Goal: Information Seeking & Learning: Learn about a topic

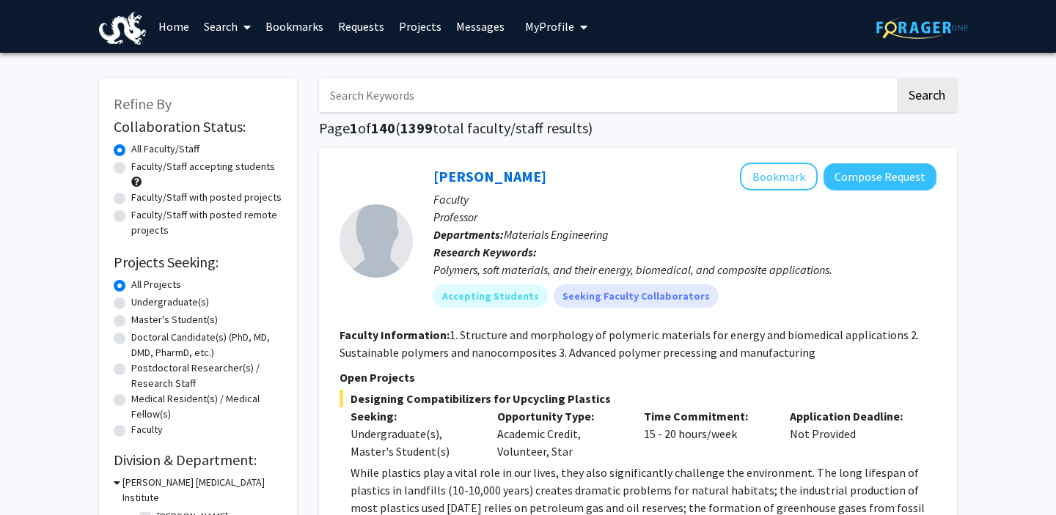
click at [574, 28] on span "My profile dropdown to access profile and logout" at bounding box center [580, 26] width 13 height 51
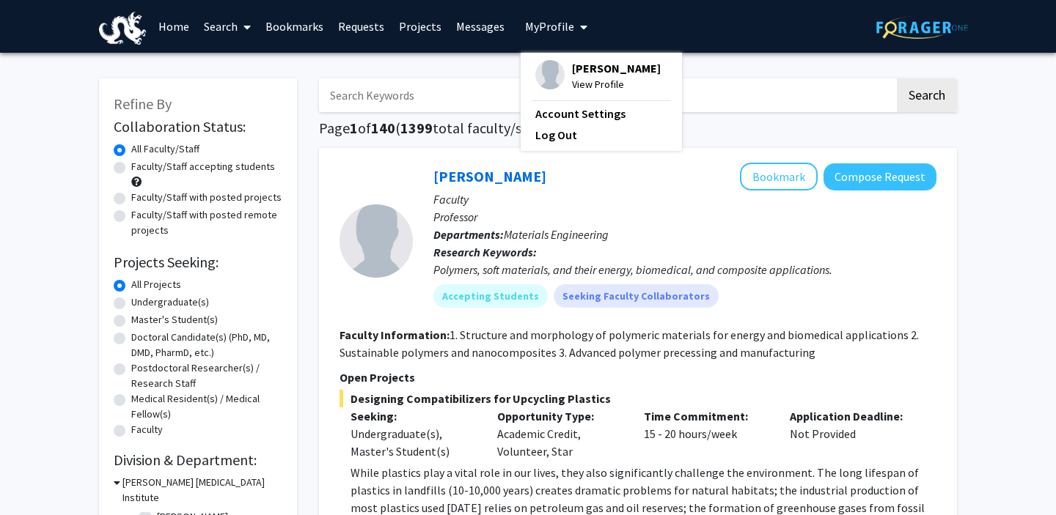
click at [471, 28] on link "Messages" at bounding box center [480, 26] width 63 height 51
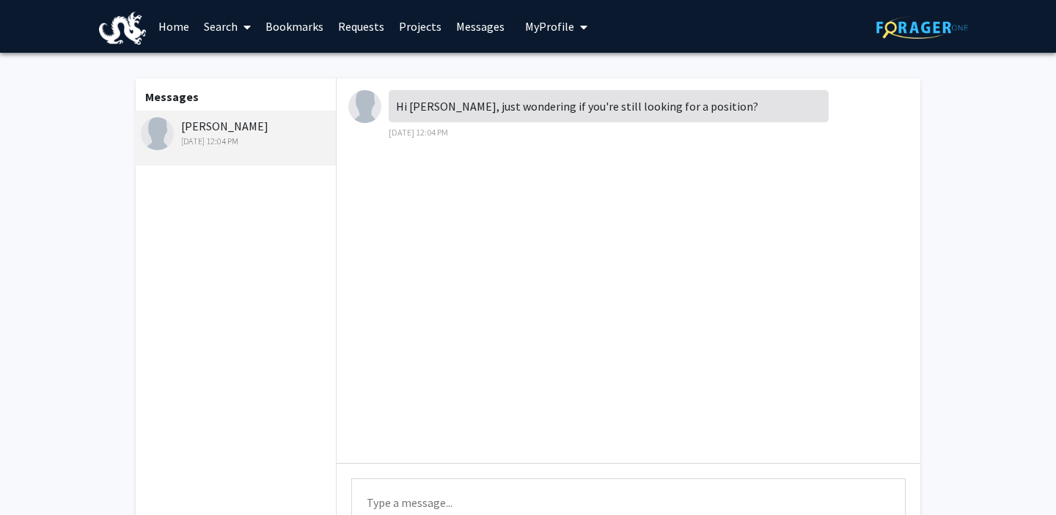
click at [353, 103] on img at bounding box center [364, 106] width 33 height 33
click at [155, 136] on img at bounding box center [157, 133] width 33 height 33
click at [188, 9] on link "Home" at bounding box center [173, 26] width 45 height 51
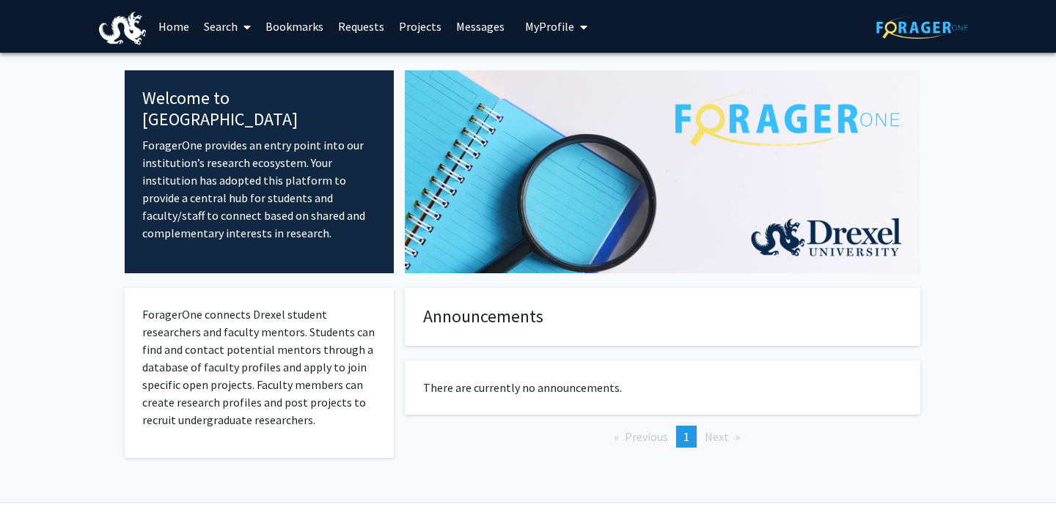
click at [221, 20] on link "Search" at bounding box center [227, 26] width 62 height 51
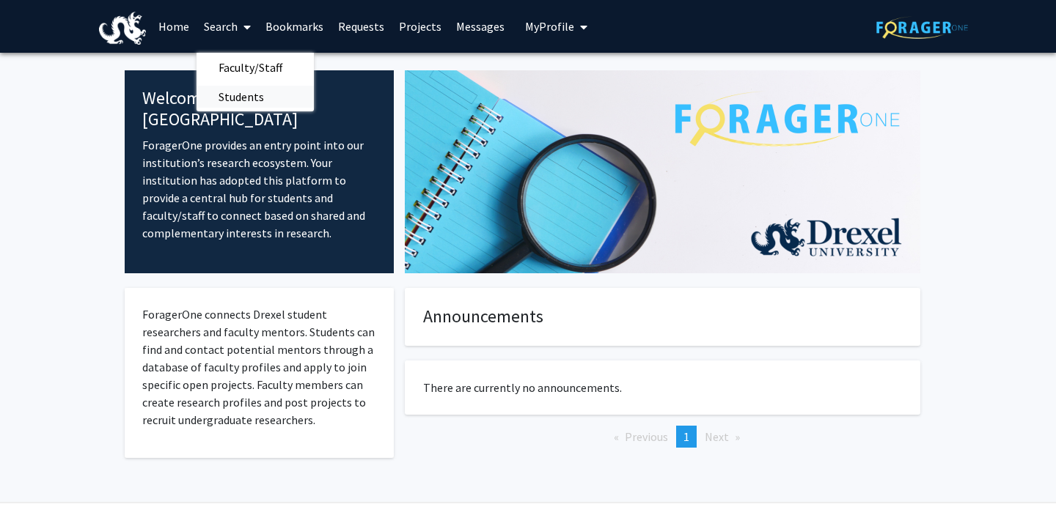
click at [246, 92] on span "Students" at bounding box center [240, 96] width 89 height 29
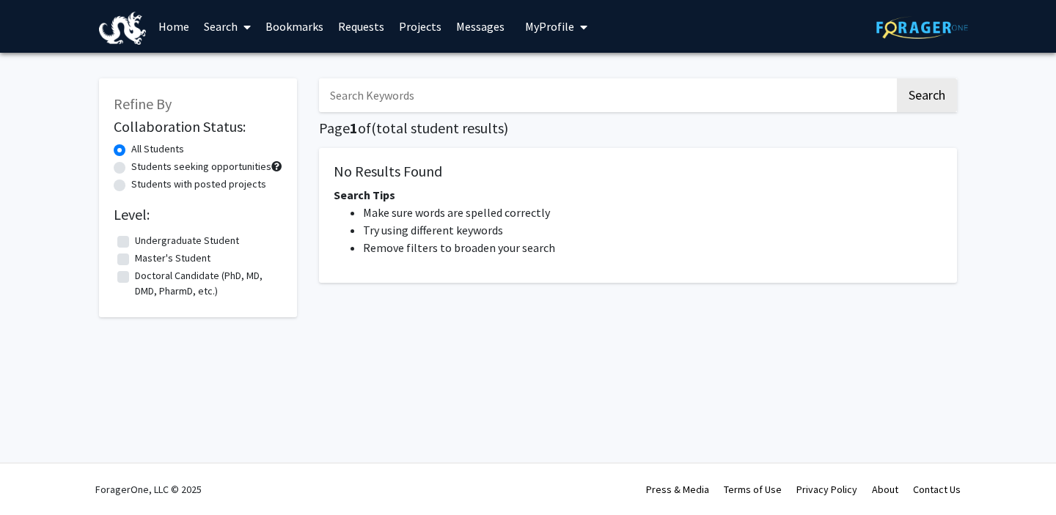
click at [413, 103] on input "Search Keywords" at bounding box center [607, 95] width 576 height 34
type input "s"
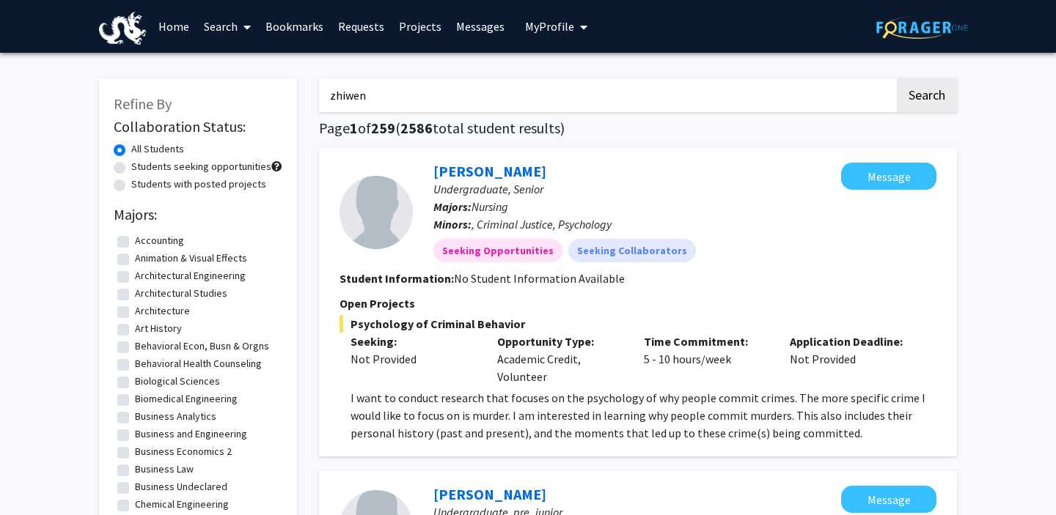
click at [897, 78] on button "Search" at bounding box center [927, 95] width 60 height 34
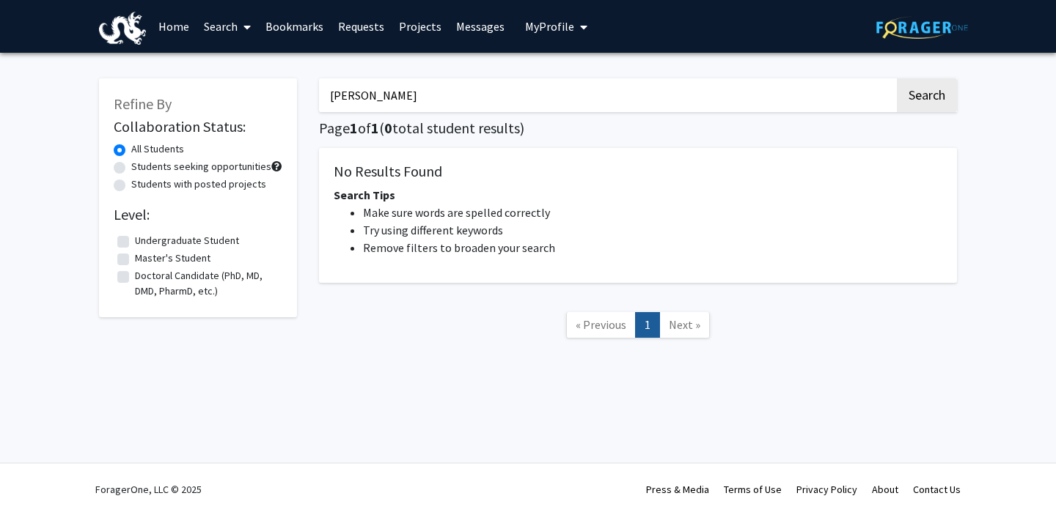
type input "[PERSON_NAME]"
click at [897, 78] on button "Search" at bounding box center [927, 95] width 60 height 34
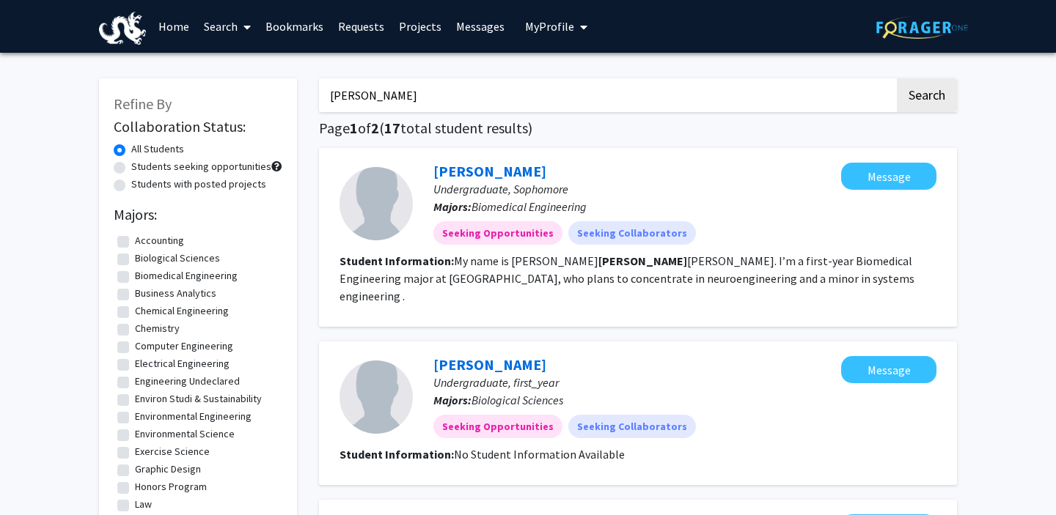
click at [481, 31] on link "Messages" at bounding box center [480, 26] width 63 height 51
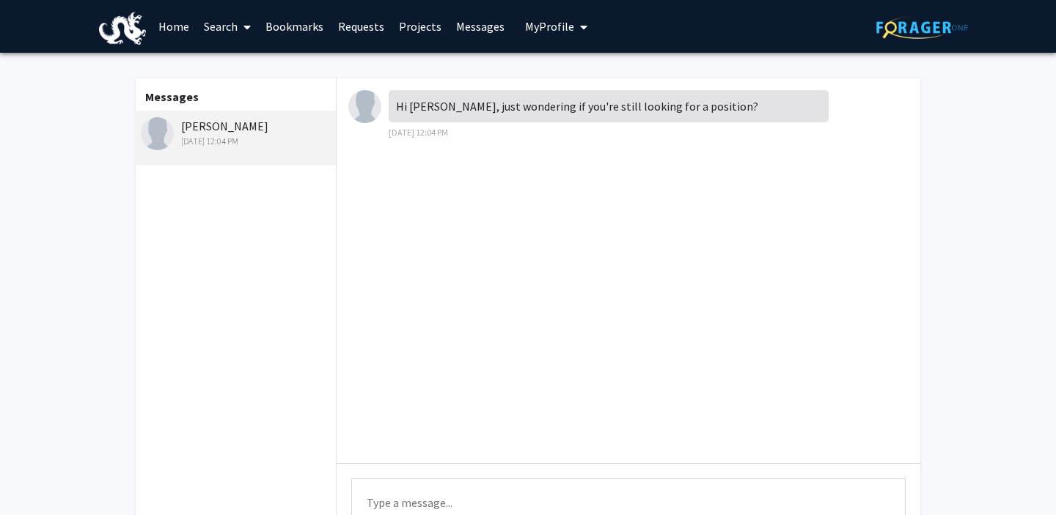
click at [224, 35] on link "Search" at bounding box center [227, 26] width 62 height 51
click at [228, 86] on span "Students" at bounding box center [240, 96] width 89 height 29
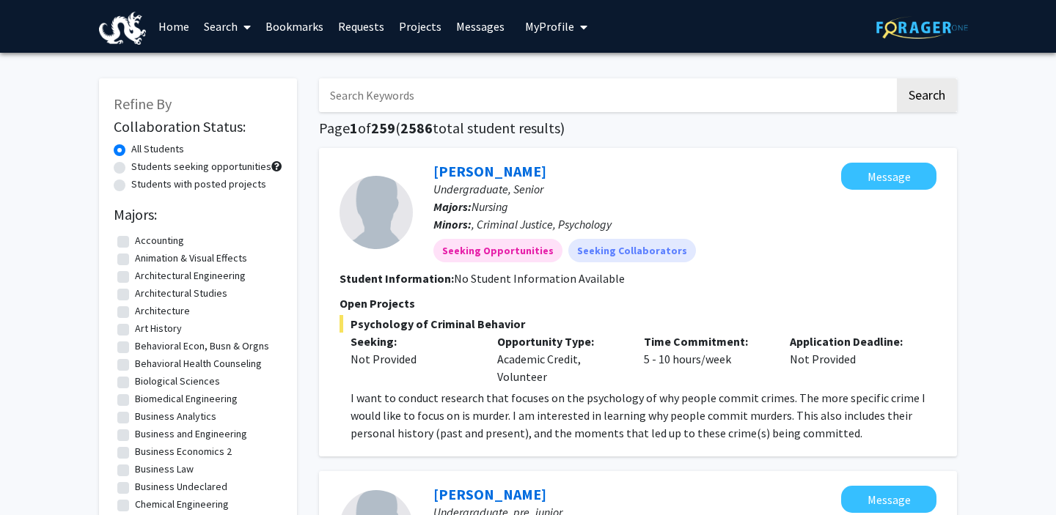
click at [348, 87] on input "Search Keywords" at bounding box center [607, 95] width 576 height 34
click at [897, 78] on button "Search" at bounding box center [927, 95] width 60 height 34
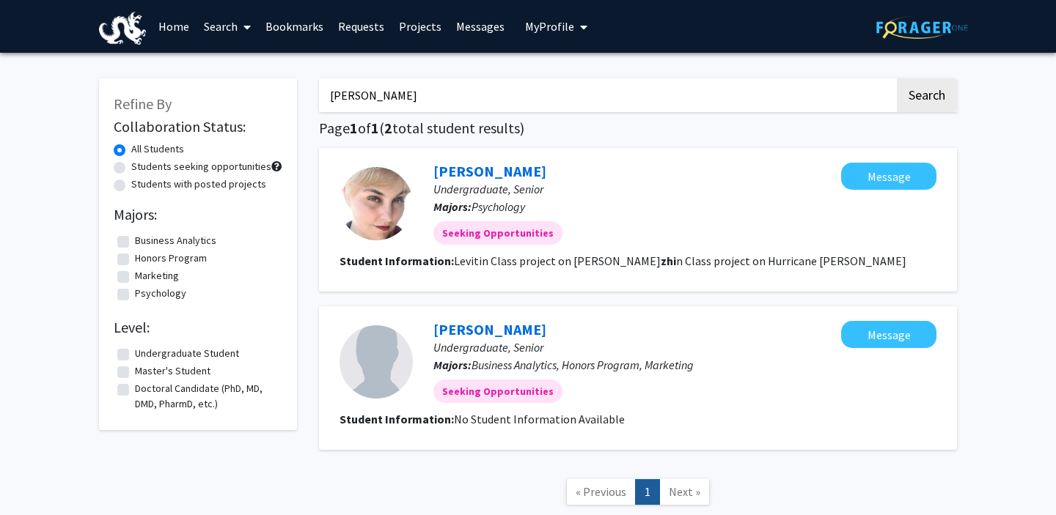
click at [897, 78] on button "Search" at bounding box center [927, 95] width 60 height 34
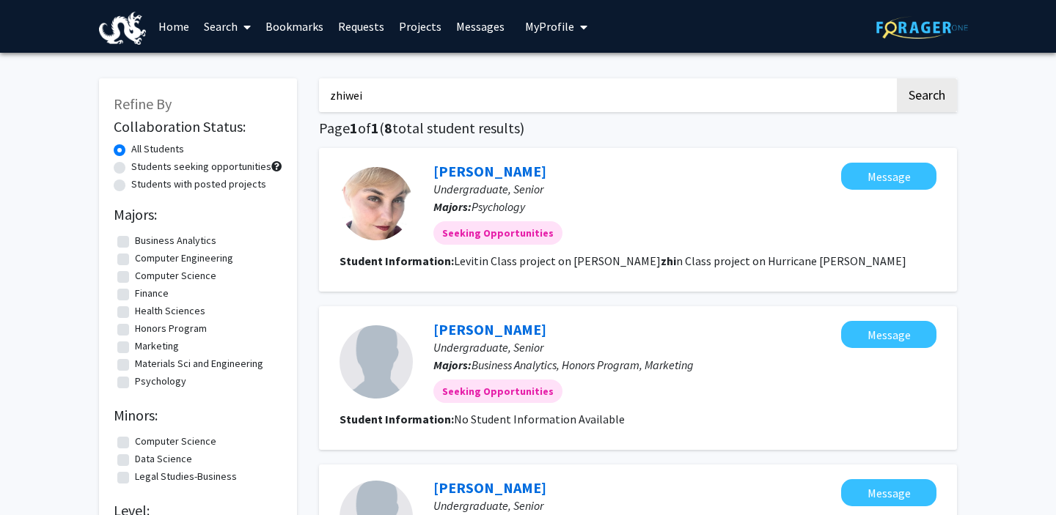
click at [897, 78] on button "Search" at bounding box center [927, 95] width 60 height 34
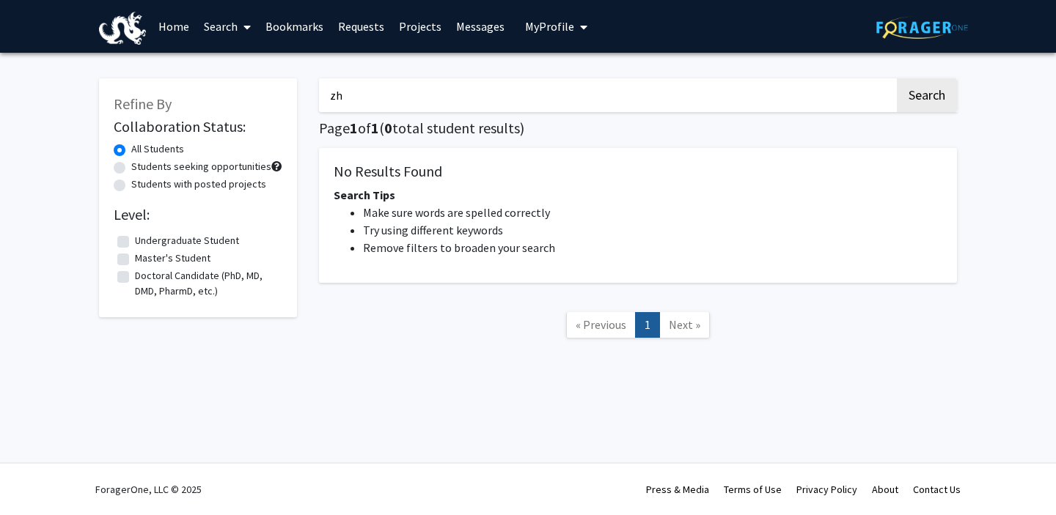
type input "z"
type input "chan"
click at [897, 78] on button "Search" at bounding box center [927, 95] width 60 height 34
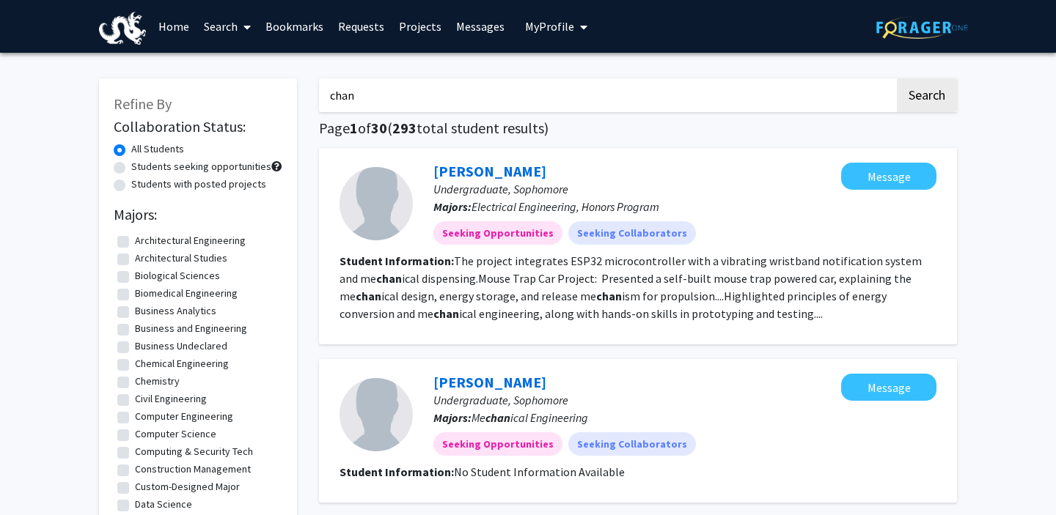
click at [415, 282] on fg-read-more "The project integrates ESP32 microcontroller with a vibrating wristband notific…" at bounding box center [630, 287] width 582 height 67
click at [485, 37] on link "Messages" at bounding box center [480, 26] width 63 height 51
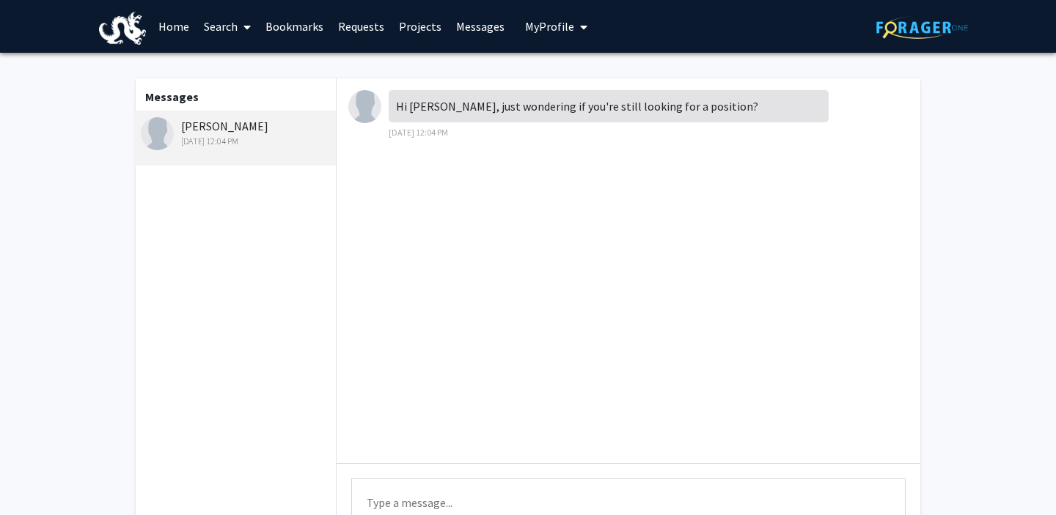
click at [187, 33] on link "Home" at bounding box center [173, 26] width 45 height 51
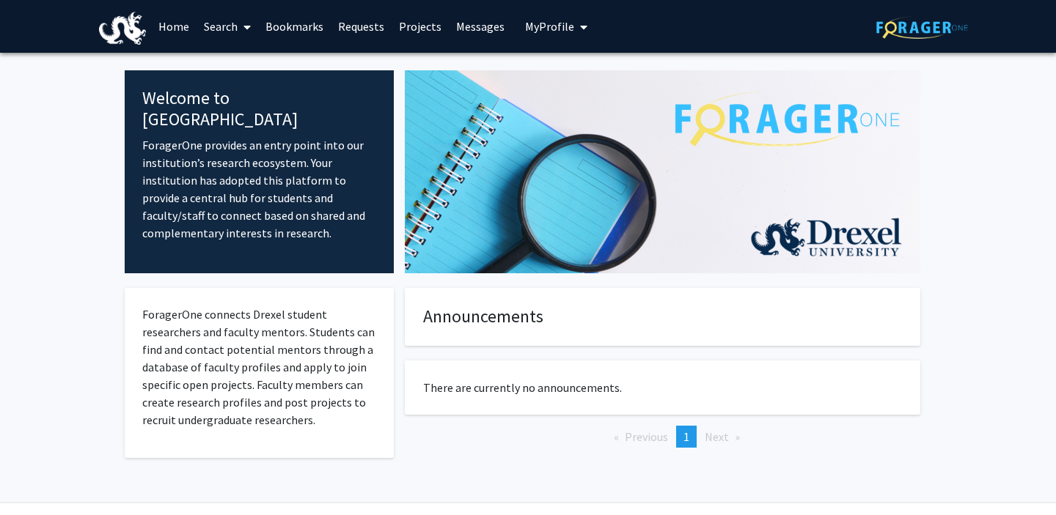
click at [216, 37] on link "Search" at bounding box center [227, 26] width 62 height 51
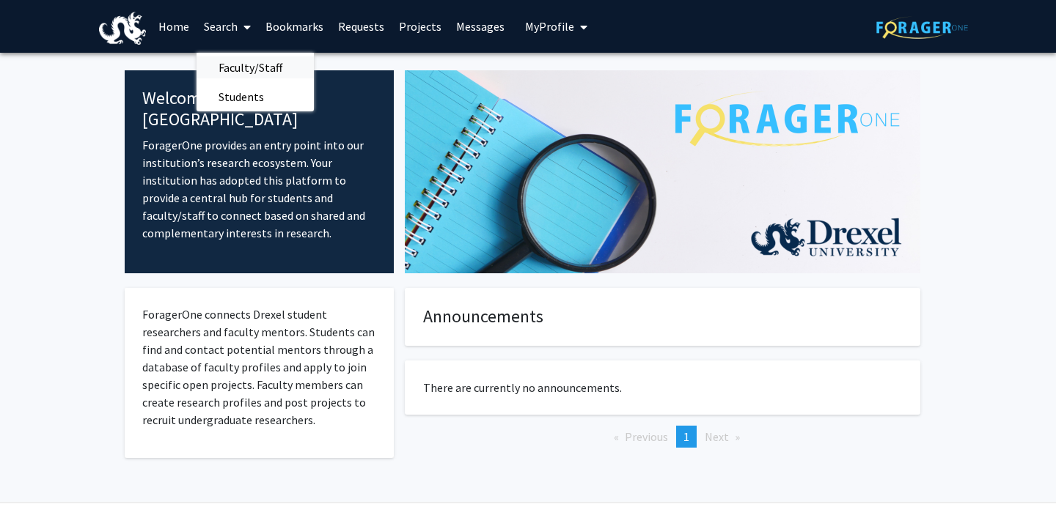
click at [231, 78] on span "Faculty/Staff" at bounding box center [250, 67] width 108 height 29
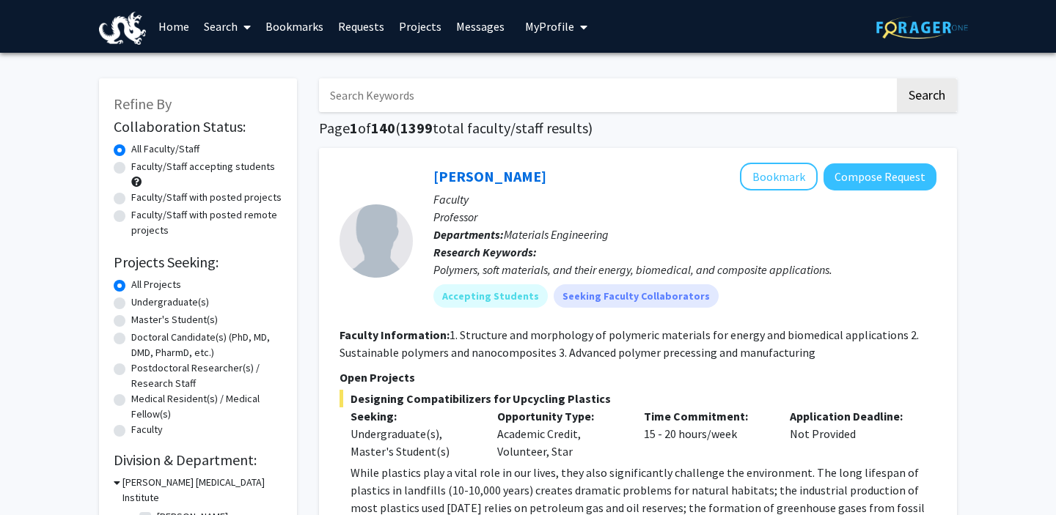
click at [383, 100] on input "Search Keywords" at bounding box center [607, 95] width 576 height 34
type input "zhi"
click at [897, 78] on button "Search" at bounding box center [927, 95] width 60 height 34
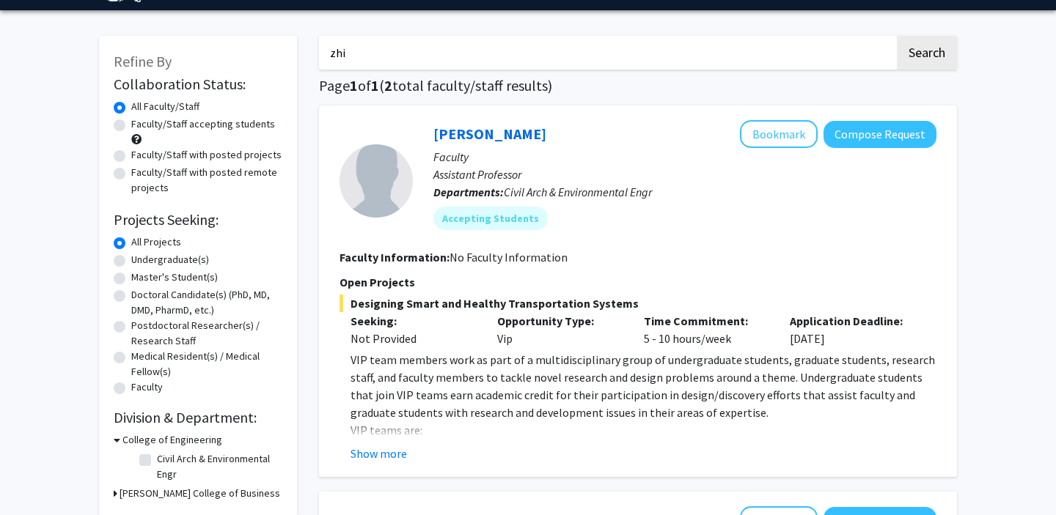
scroll to position [45, 0]
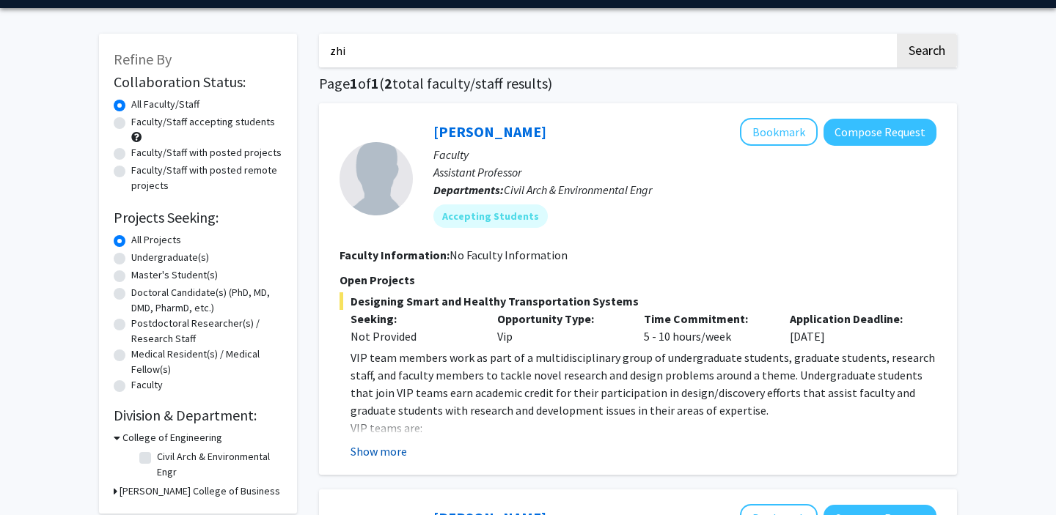
click at [385, 443] on button "Show more" at bounding box center [378, 452] width 56 height 18
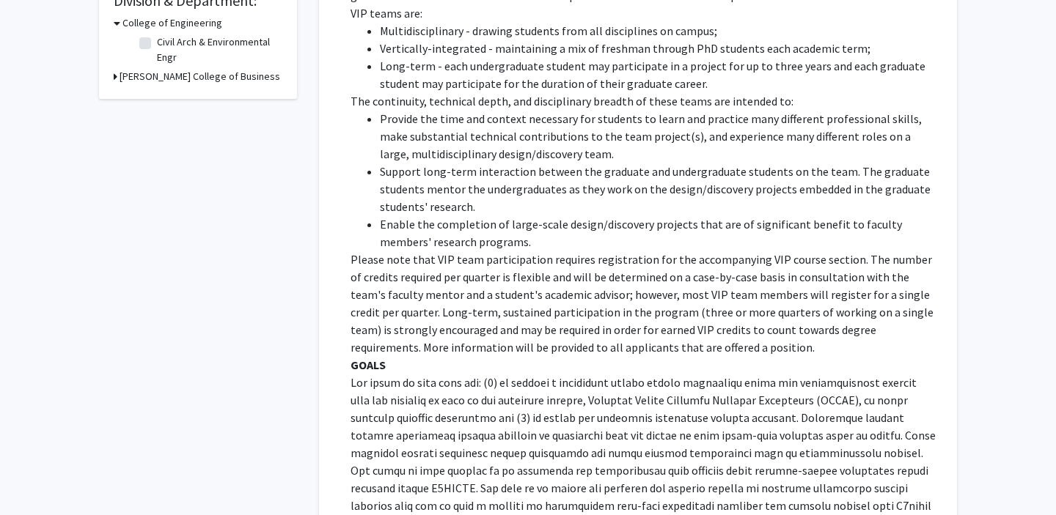
scroll to position [468, 0]
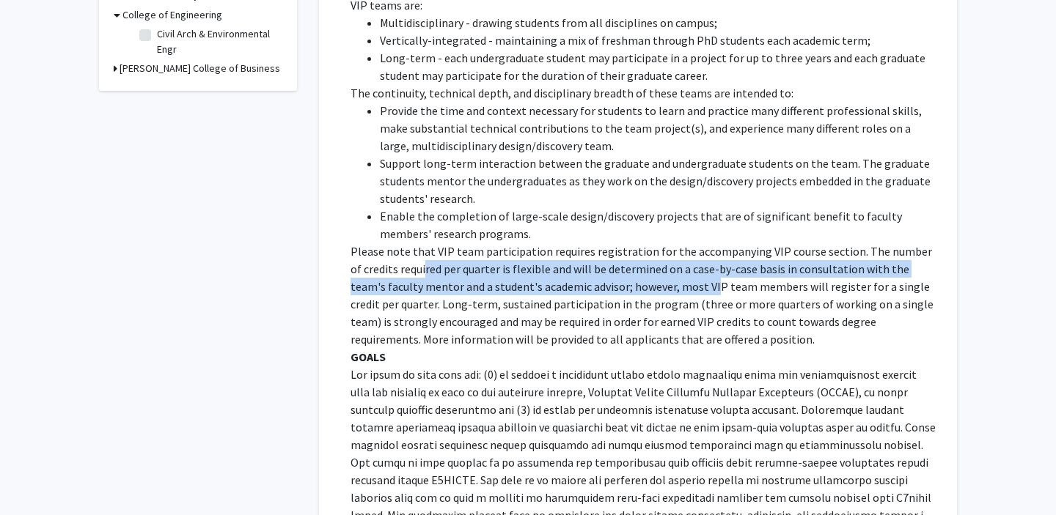
drag, startPoint x: 411, startPoint y: 268, endPoint x: 680, endPoint y: 294, distance: 269.6
click at [680, 294] on p "Please note that VIP team participation requires registration for the accompany…" at bounding box center [643, 296] width 586 height 106
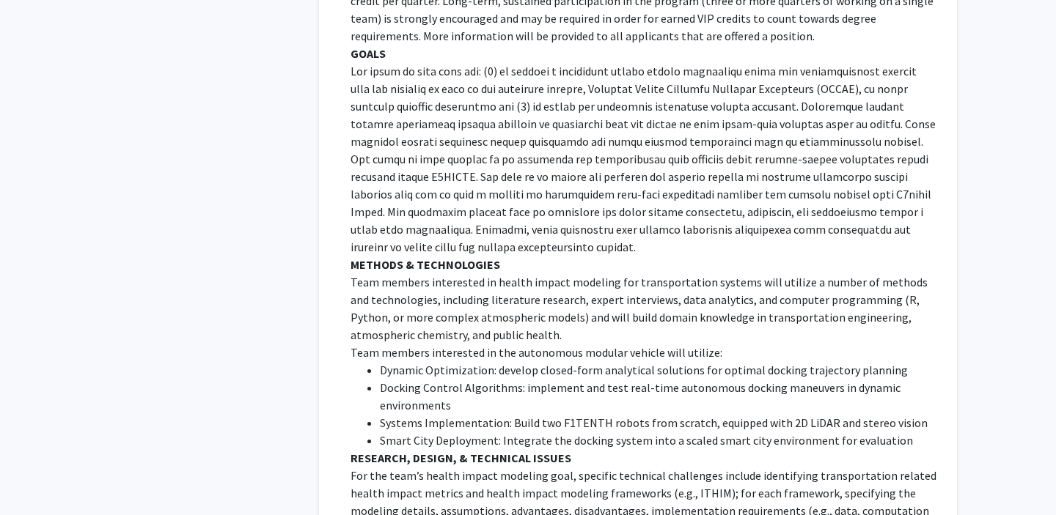
scroll to position [812, 0]
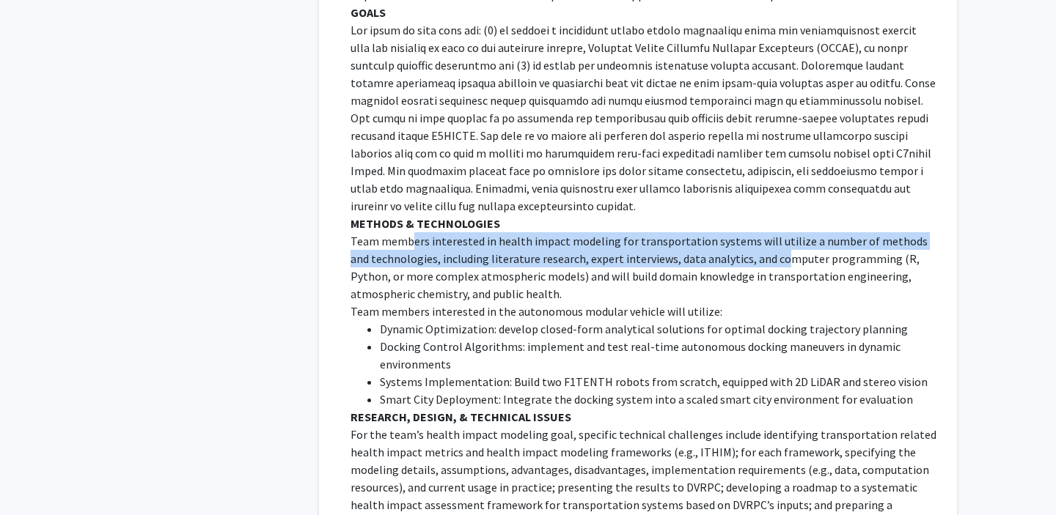
drag, startPoint x: 410, startPoint y: 249, endPoint x: 756, endPoint y: 254, distance: 346.1
click at [756, 254] on p "Team members interested in health impact modeling for transportation systems wi…" at bounding box center [643, 267] width 586 height 70
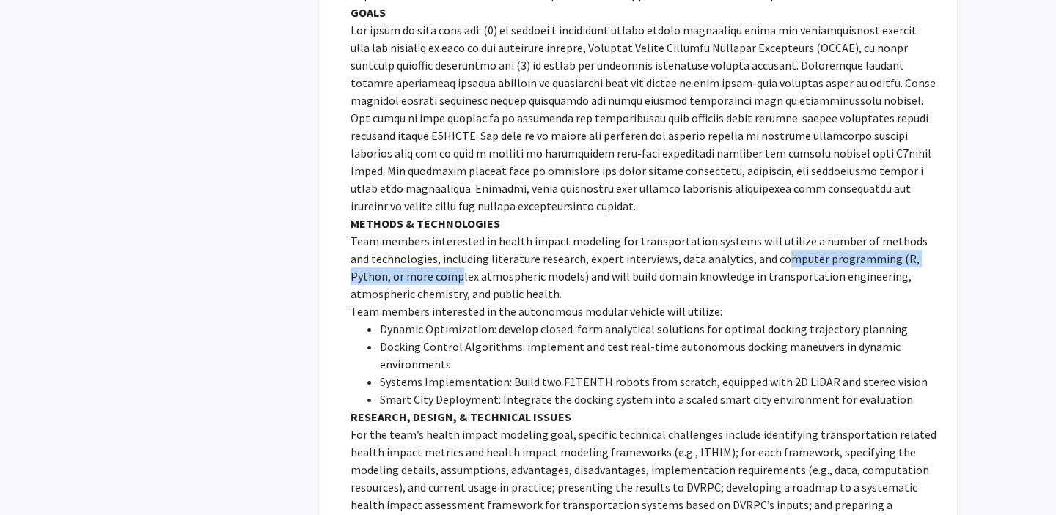
drag, startPoint x: 756, startPoint y: 254, endPoint x: 407, endPoint y: 268, distance: 349.3
click at [407, 268] on p "Team members interested in health impact modeling for transportation systems wi…" at bounding box center [643, 267] width 586 height 70
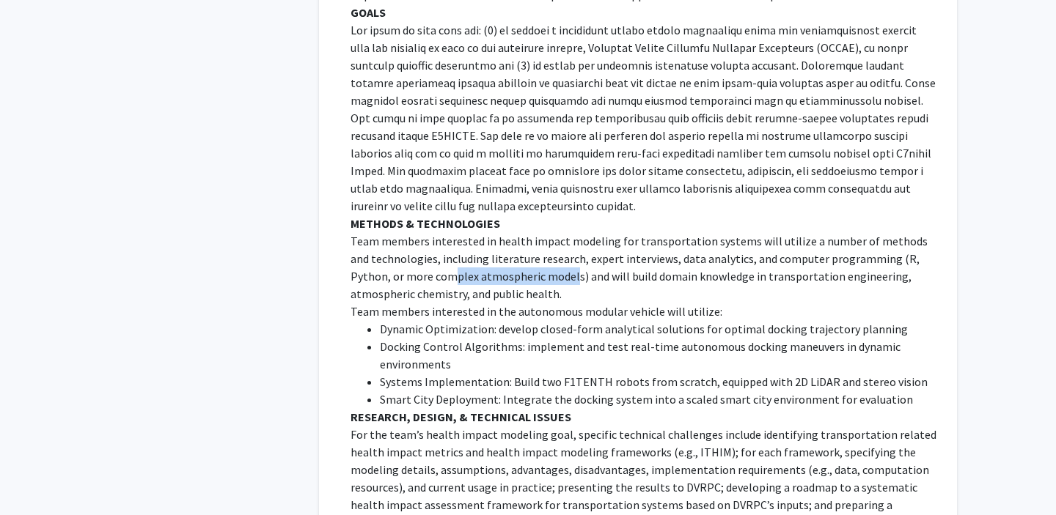
drag, startPoint x: 400, startPoint y: 268, endPoint x: 518, endPoint y: 268, distance: 118.0
click at [518, 268] on p "Team members interested in health impact modeling for transportation systems wi…" at bounding box center [643, 267] width 586 height 70
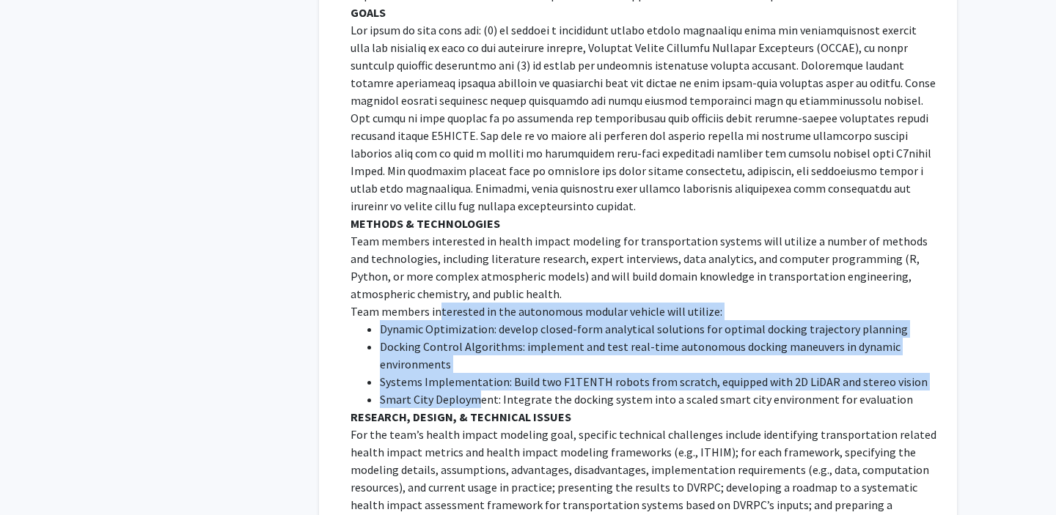
drag, startPoint x: 438, startPoint y: 312, endPoint x: 474, endPoint y: 398, distance: 92.7
click at [474, 398] on div "VIP team members work as part of a multidisciplinary group of undergraduate stu…" at bounding box center [643, 293] width 586 height 1425
click at [474, 398] on li "Smart City Deployment: Integrate the docking system into a scaled smart city en…" at bounding box center [658, 400] width 556 height 18
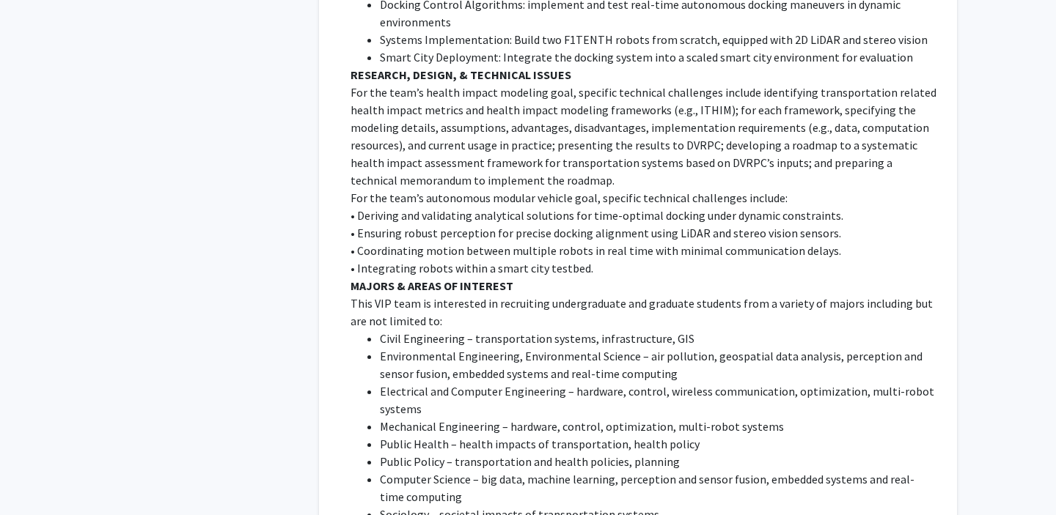
scroll to position [0, 0]
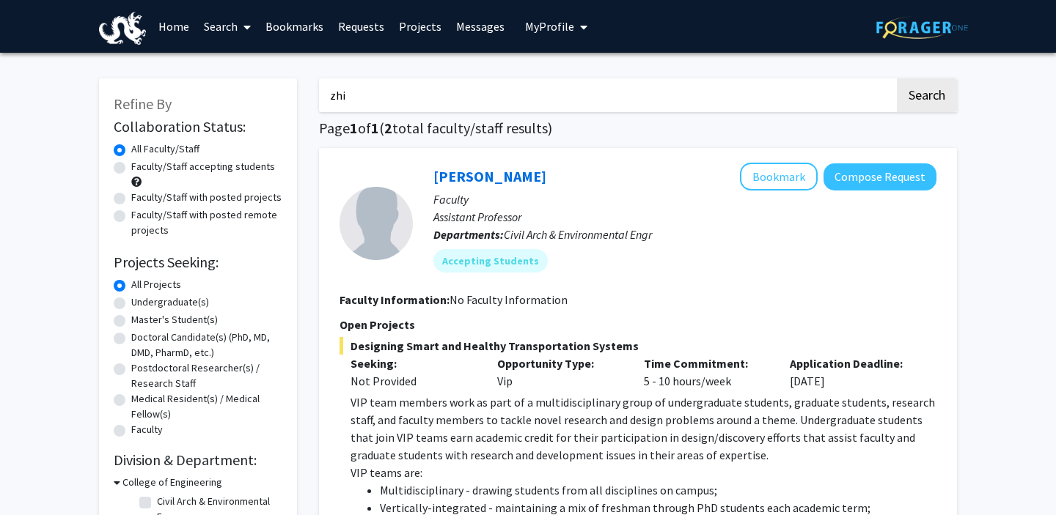
click at [487, 23] on link "Messages" at bounding box center [480, 26] width 63 height 51
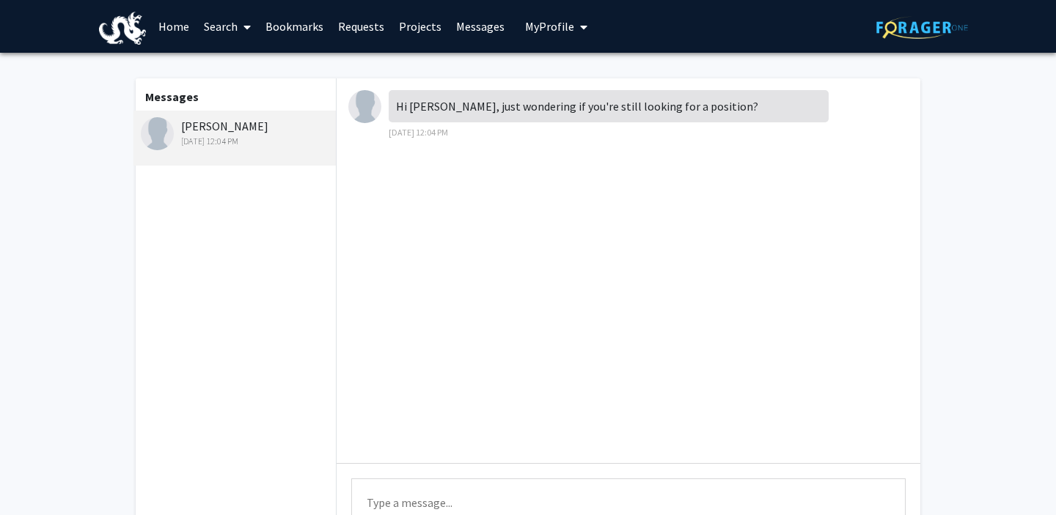
click at [172, 21] on link "Home" at bounding box center [173, 26] width 45 height 51
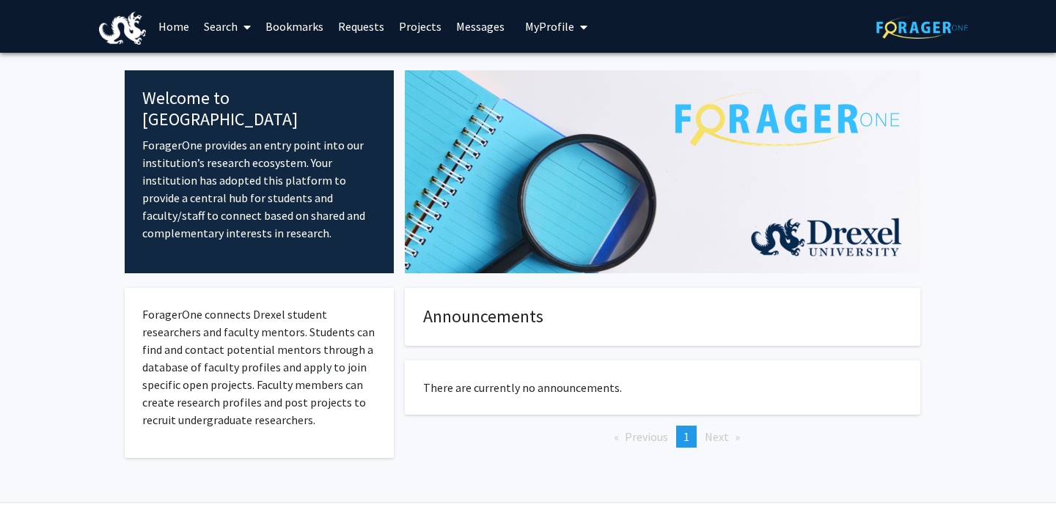
click at [551, 40] on button "My Profile" at bounding box center [556, 26] width 71 height 53
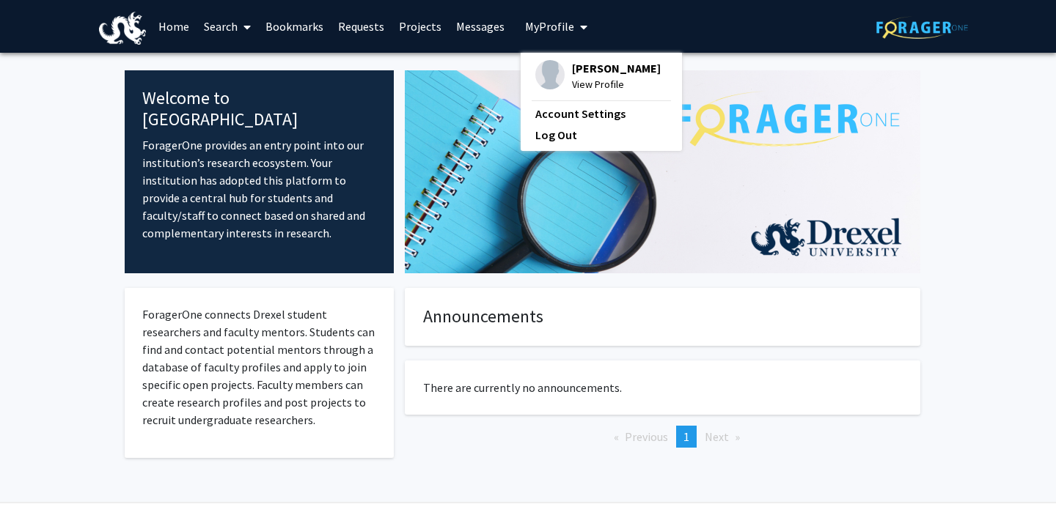
click at [572, 69] on span "[PERSON_NAME]" at bounding box center [616, 68] width 89 height 16
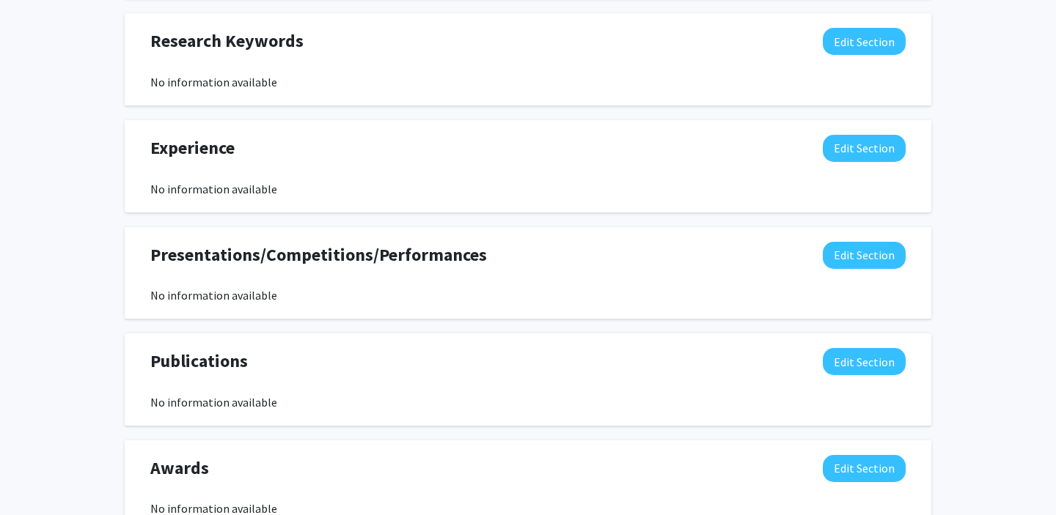
scroll to position [1013, 0]
